Goal: Task Accomplishment & Management: Manage account settings

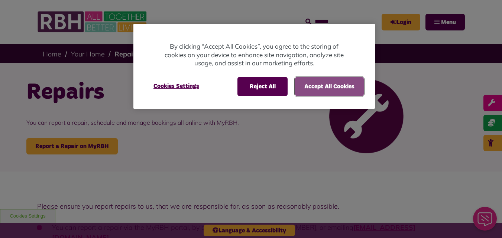
click at [306, 89] on button "Accept All Cookies" at bounding box center [329, 86] width 69 height 19
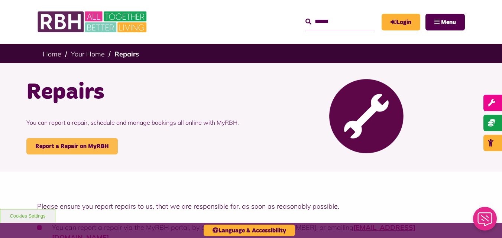
click at [84, 146] on link "Report a Repair on MyRBH" at bounding box center [71, 146] width 91 height 16
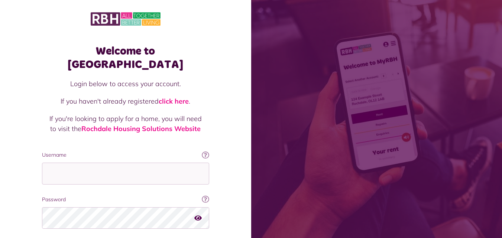
scroll to position [47, 0]
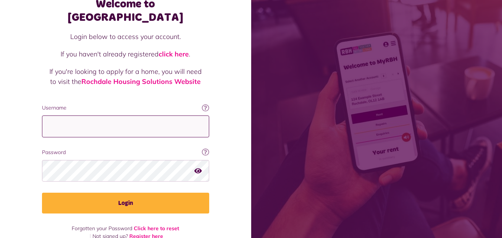
click at [118, 115] on input "Username" at bounding box center [125, 126] width 167 height 22
type input "**********"
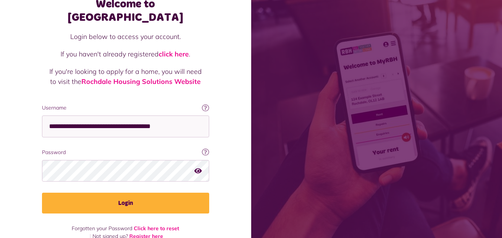
click at [198, 167] on icon "button" at bounding box center [197, 170] width 7 height 7
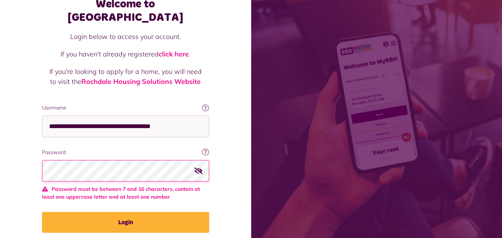
scroll to position [66, 0]
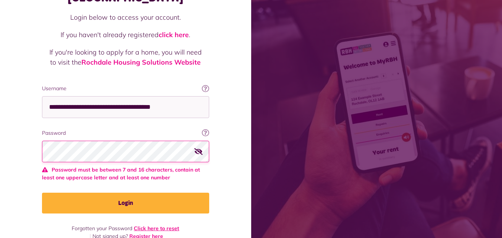
click at [171, 225] on link "Click here to reset" at bounding box center [156, 228] width 45 height 7
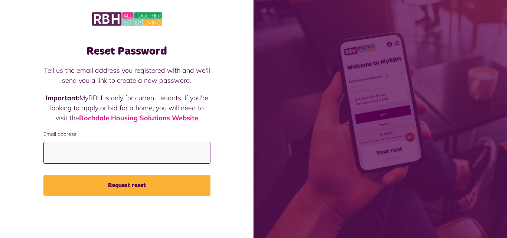
click at [119, 150] on input "Email address" at bounding box center [126, 153] width 167 height 22
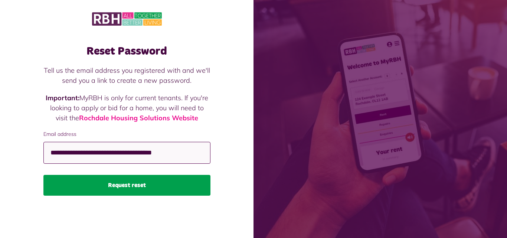
type input "**********"
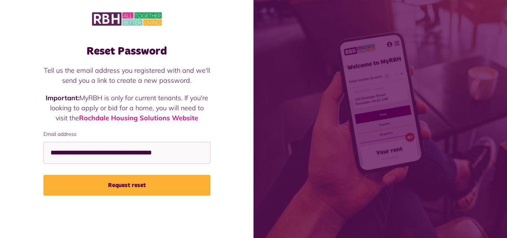
click at [172, 182] on button "Request reset" at bounding box center [126, 185] width 167 height 21
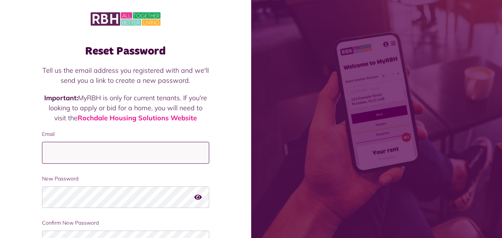
click at [176, 156] on input "Email" at bounding box center [125, 153] width 167 height 22
type input "**********"
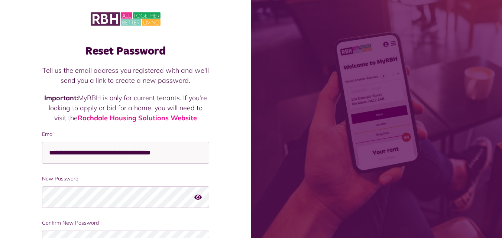
click at [199, 198] on icon "button" at bounding box center [197, 197] width 7 height 7
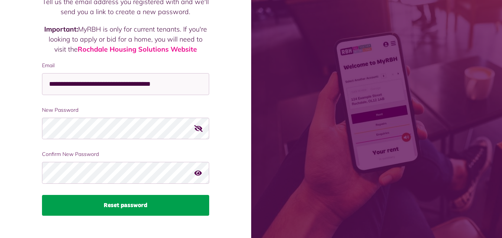
click at [135, 206] on button "Reset password" at bounding box center [125, 205] width 167 height 21
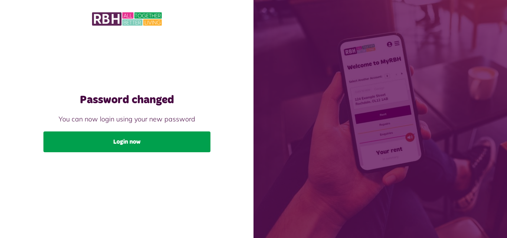
click at [157, 136] on link "Login now" at bounding box center [126, 141] width 167 height 21
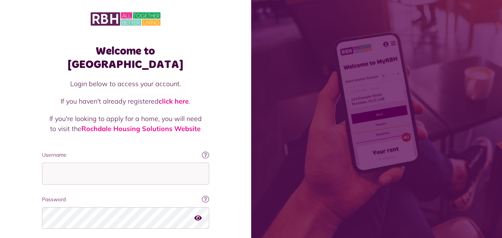
scroll to position [47, 0]
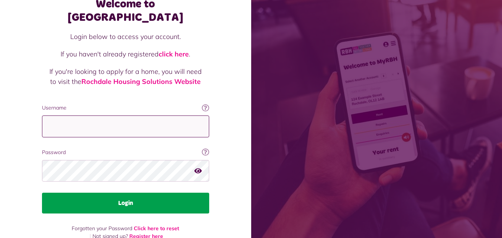
type input "**********"
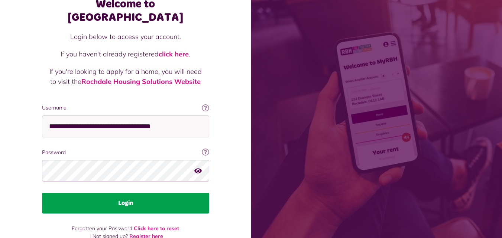
click at [182, 193] on button "Login" at bounding box center [125, 203] width 167 height 21
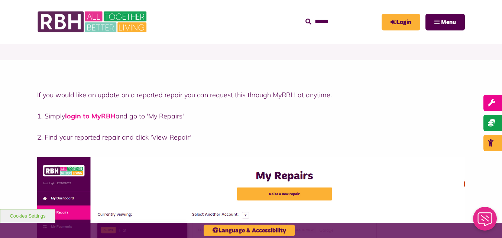
scroll to position [149, 0]
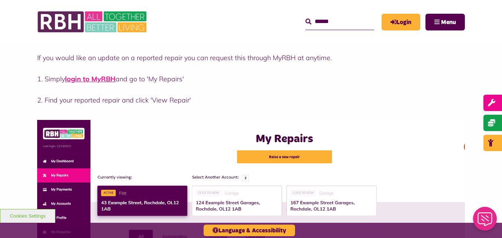
click at [287, 156] on img at bounding box center [250, 222] width 427 height 205
click at [412, 25] on link "Login" at bounding box center [400, 22] width 39 height 17
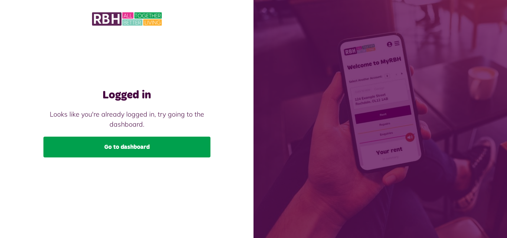
click at [163, 144] on link "Go to dashboard" at bounding box center [126, 147] width 167 height 21
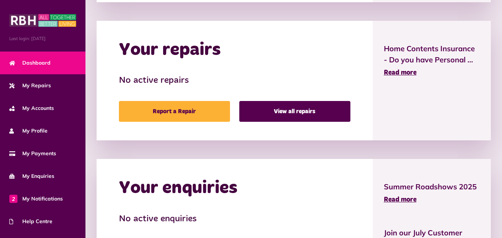
scroll to position [408, 0]
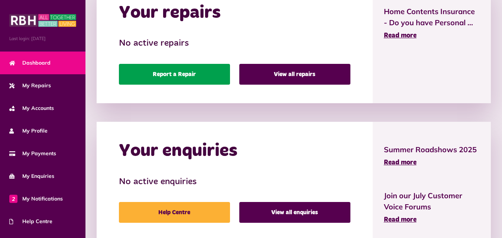
click at [172, 72] on link "Report a Repair" at bounding box center [174, 74] width 111 height 21
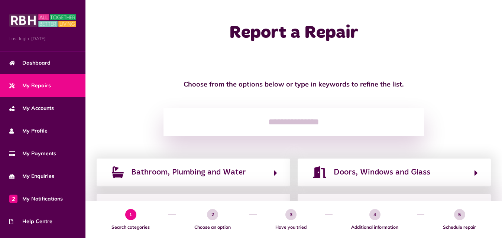
click at [284, 126] on input "search" at bounding box center [293, 122] width 260 height 29
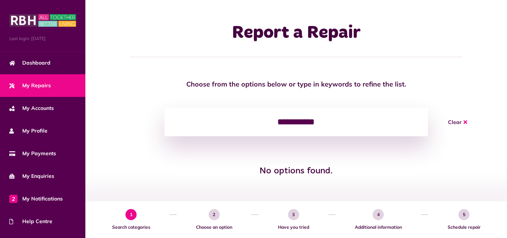
type input "**********"
click at [452, 121] on button "Clear" at bounding box center [457, 122] width 37 height 29
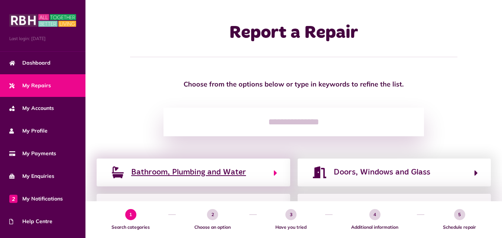
click at [228, 172] on span "Bathroom, Plumbing and Water" at bounding box center [188, 172] width 115 height 12
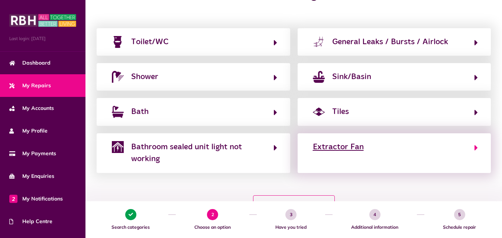
scroll to position [146, 0]
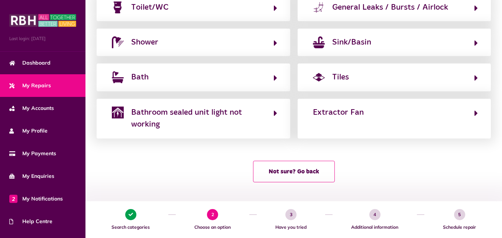
click at [286, 170] on button "Not sure? Go back" at bounding box center [294, 172] width 82 height 22
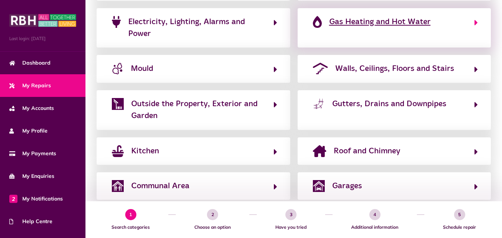
scroll to position [203, 0]
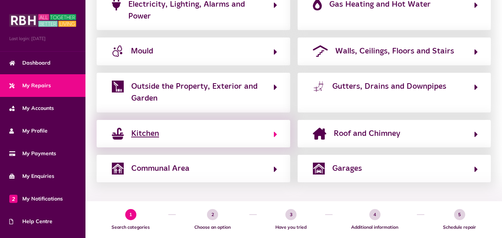
click at [187, 136] on button "Kitchen" at bounding box center [193, 133] width 167 height 13
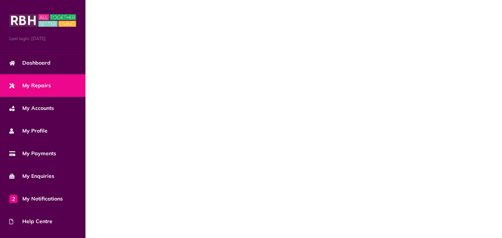
scroll to position [0, 0]
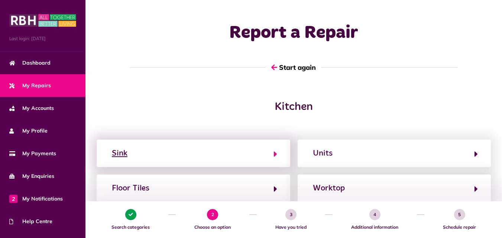
click at [166, 152] on button "Sink" at bounding box center [193, 153] width 167 height 13
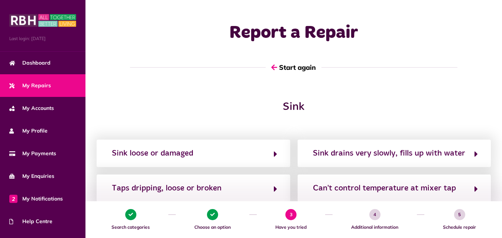
scroll to position [37, 0]
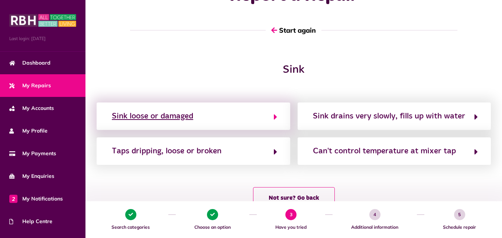
click at [192, 155] on div "Taps dripping, loose or broken" at bounding box center [167, 151] width 110 height 12
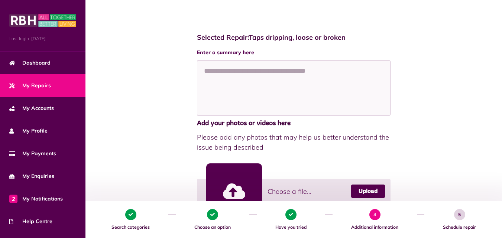
scroll to position [216, 0]
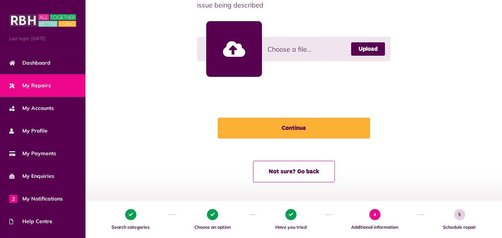
click at [318, 94] on div "Enter a summary here Add your photos or videos here Please add any photos that …" at bounding box center [293, 6] width 193 height 200
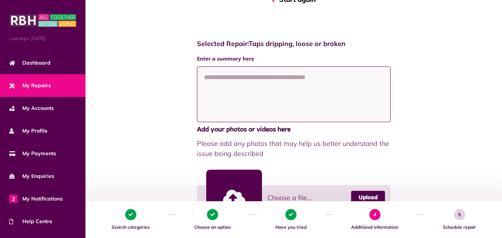
click at [343, 72] on textarea at bounding box center [293, 94] width 193 height 56
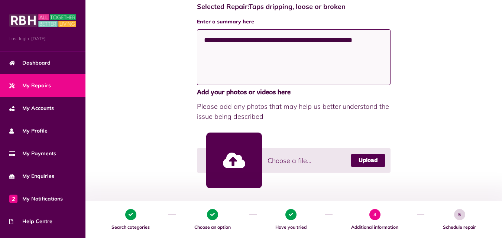
scroll to position [179, 0]
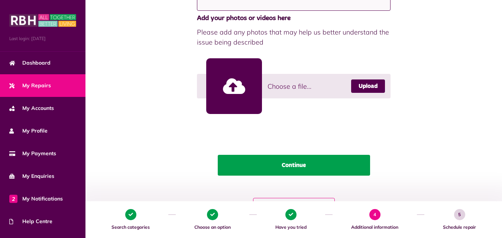
type textarea "**********"
click at [307, 166] on button "Continue" at bounding box center [294, 165] width 152 height 21
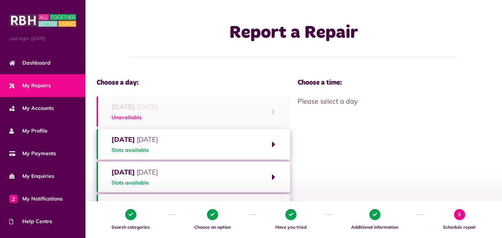
scroll to position [74, 0]
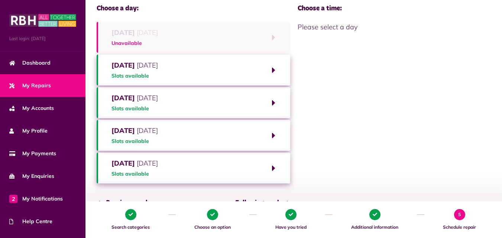
click at [158, 70] on span "Tuesday 2nd September 2025" at bounding box center [134, 65] width 46 height 10
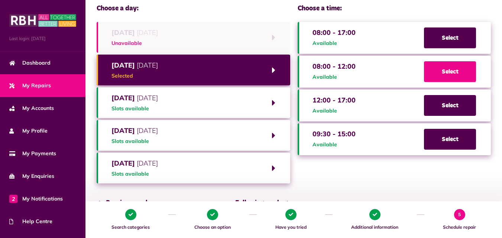
click at [436, 76] on span "Select" at bounding box center [450, 71] width 52 height 21
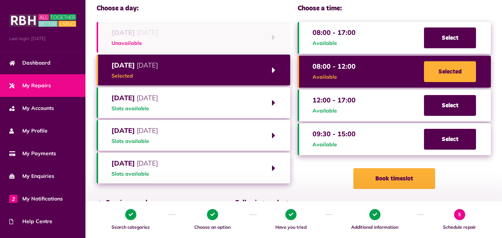
click at [392, 180] on button "Book timeslot" at bounding box center [394, 178] width 82 height 21
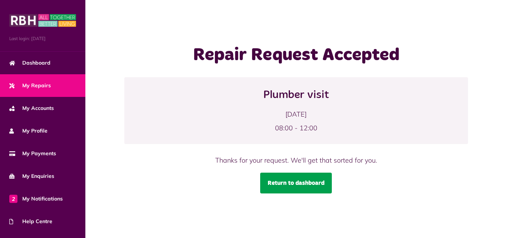
click at [276, 183] on link "Return to dashboard" at bounding box center [296, 183] width 72 height 21
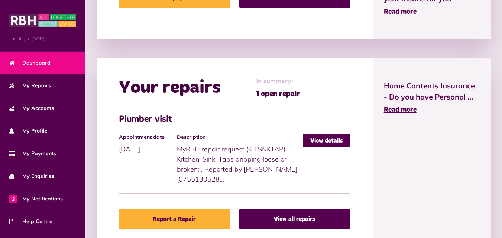
scroll to position [371, 0]
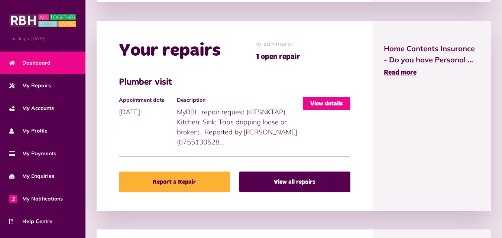
click at [329, 105] on link "View details" at bounding box center [327, 103] width 48 height 13
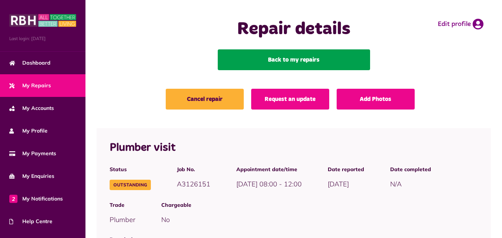
click at [296, 62] on link "Back to my repairs" at bounding box center [294, 59] width 152 height 21
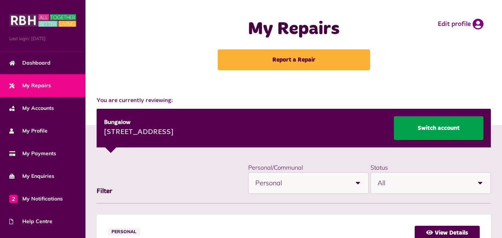
click at [440, 129] on link "Switch account" at bounding box center [438, 128] width 89 height 24
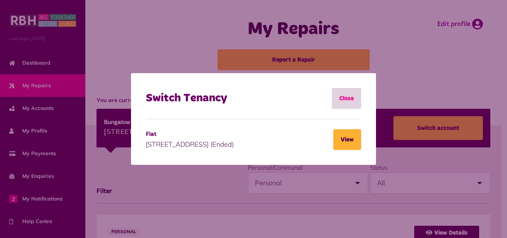
click at [342, 98] on link "Close" at bounding box center [346, 98] width 29 height 21
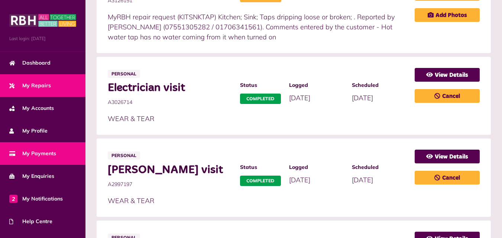
scroll to position [223, 0]
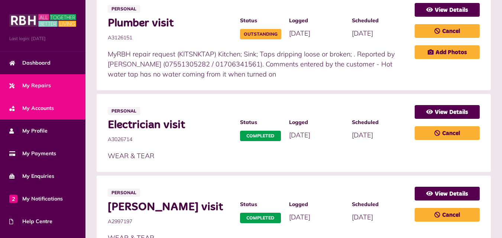
click at [52, 106] on span "My Accounts" at bounding box center [31, 108] width 45 height 8
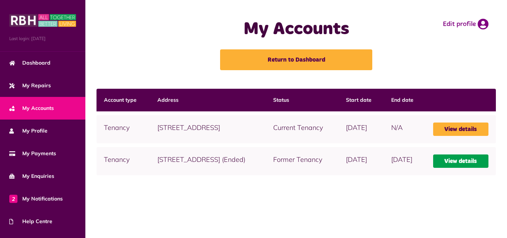
click at [462, 168] on link "View details" at bounding box center [460, 160] width 55 height 13
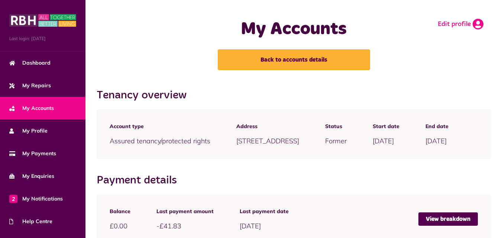
click at [463, 25] on link "Edit profile" at bounding box center [460, 24] width 46 height 11
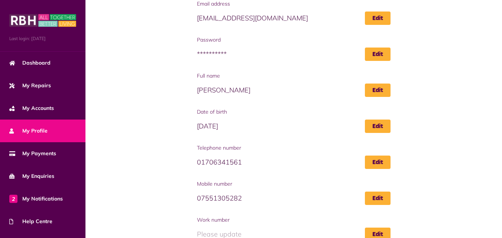
scroll to position [111, 0]
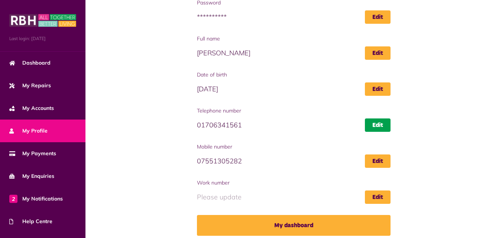
click at [379, 127] on link "Edit" at bounding box center [378, 124] width 26 height 13
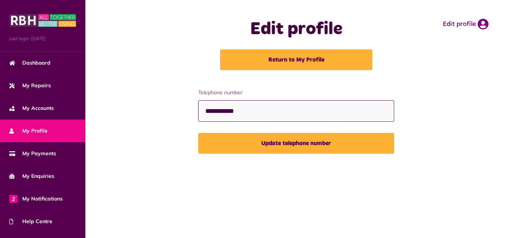
click at [268, 112] on input "**********" at bounding box center [296, 111] width 196 height 22
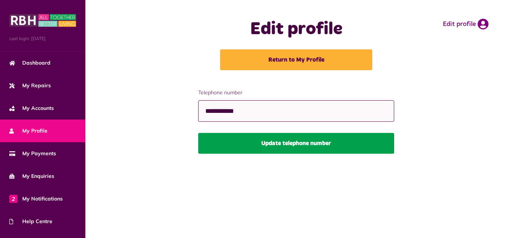
type input "**********"
click at [289, 150] on button "Update telephone number" at bounding box center [296, 143] width 196 height 21
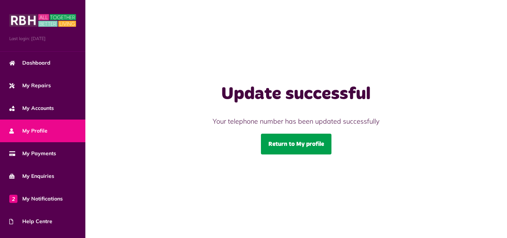
click at [301, 146] on link "Return to My profile" at bounding box center [296, 144] width 71 height 21
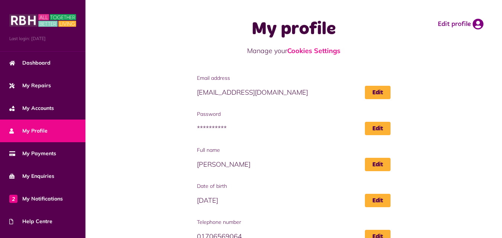
scroll to position [111, 0]
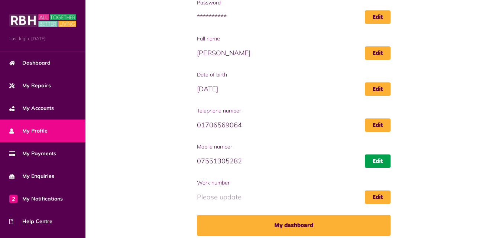
click at [381, 163] on link "Edit" at bounding box center [378, 160] width 26 height 13
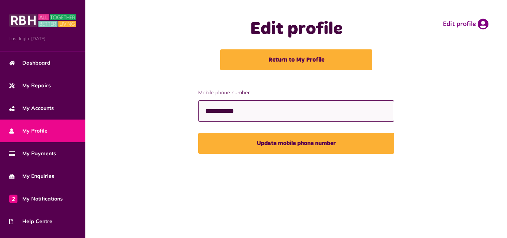
click at [288, 113] on input "**********" at bounding box center [296, 111] width 196 height 22
type input "*"
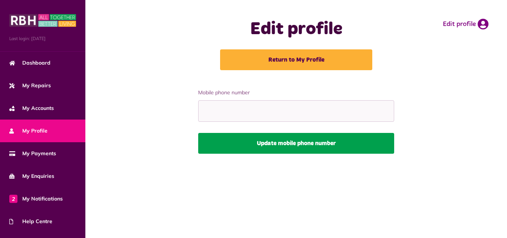
click at [316, 145] on button "Update mobile phone number" at bounding box center [296, 143] width 196 height 21
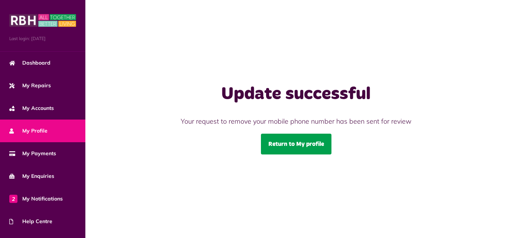
drag, startPoint x: 0, startPoint y: 0, endPoint x: 315, endPoint y: 147, distance: 347.8
click at [315, 147] on link "Return to My profile" at bounding box center [296, 144] width 71 height 21
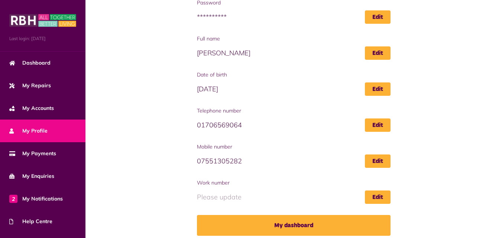
scroll to position [117, 0]
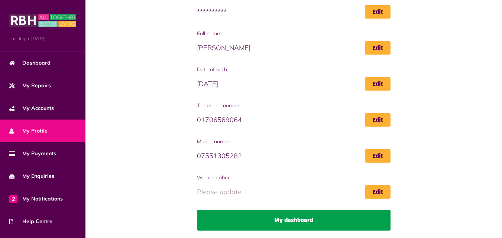
click at [290, 222] on link "My dashboard" at bounding box center [293, 220] width 193 height 21
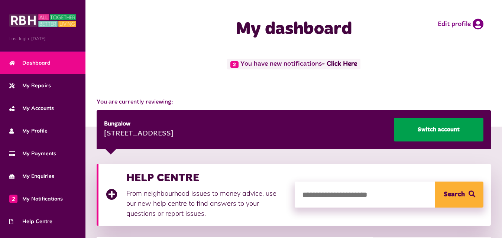
click at [431, 130] on link "Switch account" at bounding box center [438, 130] width 89 height 24
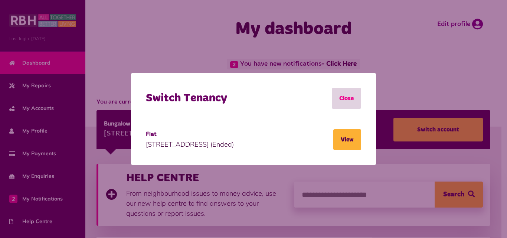
click at [345, 98] on link "Close" at bounding box center [346, 98] width 29 height 21
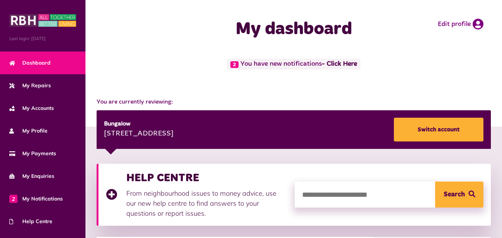
click at [173, 134] on div "3/5 Birkdale Road Rochdale OL16 4XE" at bounding box center [138, 133] width 69 height 11
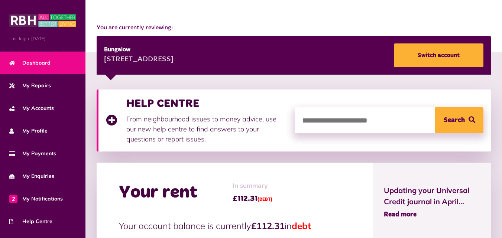
scroll to position [111, 0]
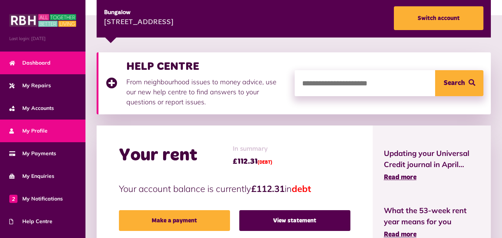
click at [40, 128] on span "My Profile" at bounding box center [28, 131] width 38 height 8
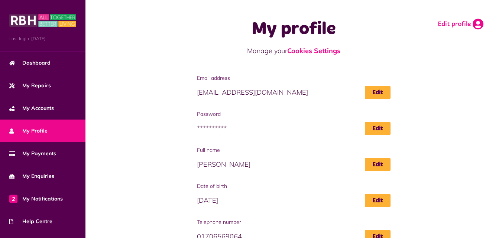
click at [449, 23] on link "Edit profile" at bounding box center [460, 24] width 46 height 11
click at [460, 25] on link "Edit profile" at bounding box center [460, 24] width 46 height 11
click at [474, 25] on icon at bounding box center [477, 24] width 11 height 11
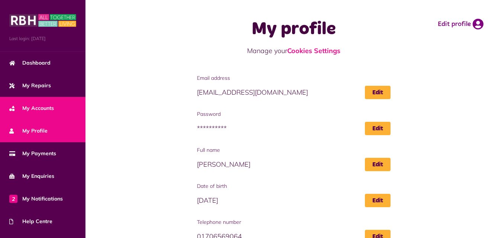
click at [56, 106] on link "My Accounts" at bounding box center [42, 108] width 85 height 23
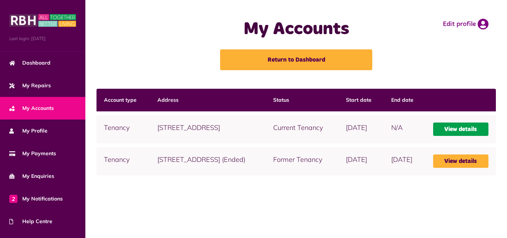
click at [461, 136] on link "View details" at bounding box center [460, 129] width 55 height 13
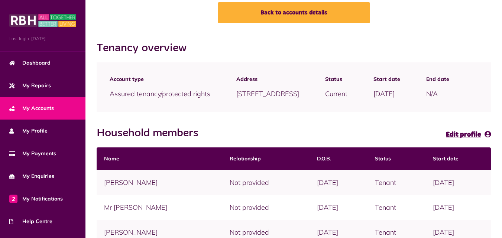
scroll to position [10, 0]
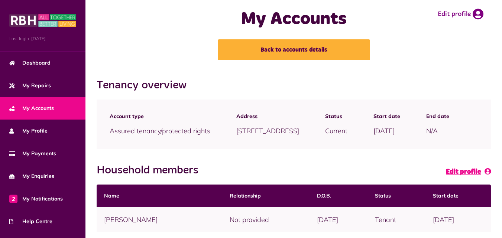
click at [462, 175] on span "Edit profile" at bounding box center [463, 172] width 35 height 7
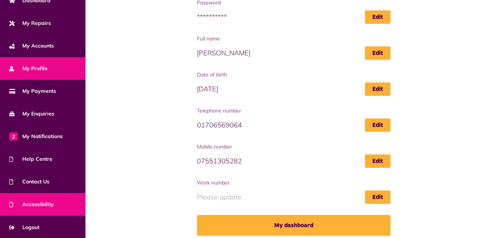
scroll to position [117, 0]
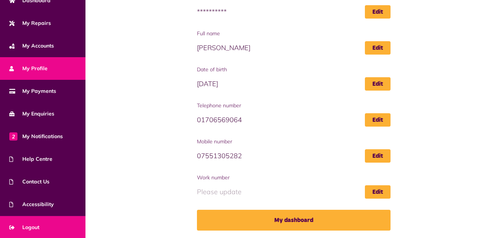
click at [20, 224] on span "Logout" at bounding box center [24, 228] width 30 height 8
